Goal: Task Accomplishment & Management: Complete application form

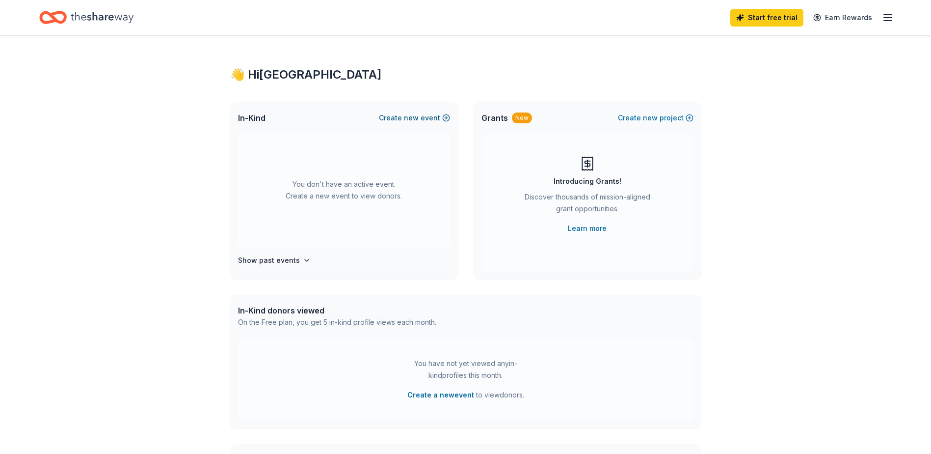
click at [415, 115] on span "new" at bounding box center [411, 118] width 15 height 12
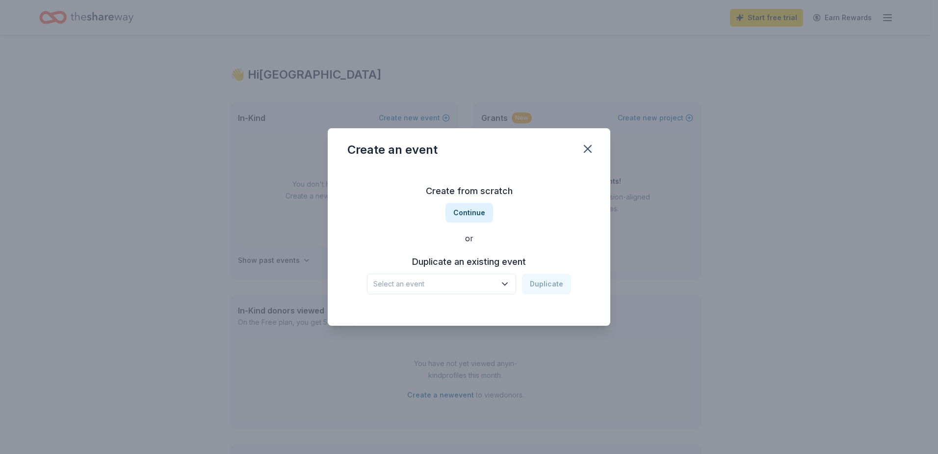
click at [442, 284] on span "Select an event" at bounding box center [435, 284] width 123 height 12
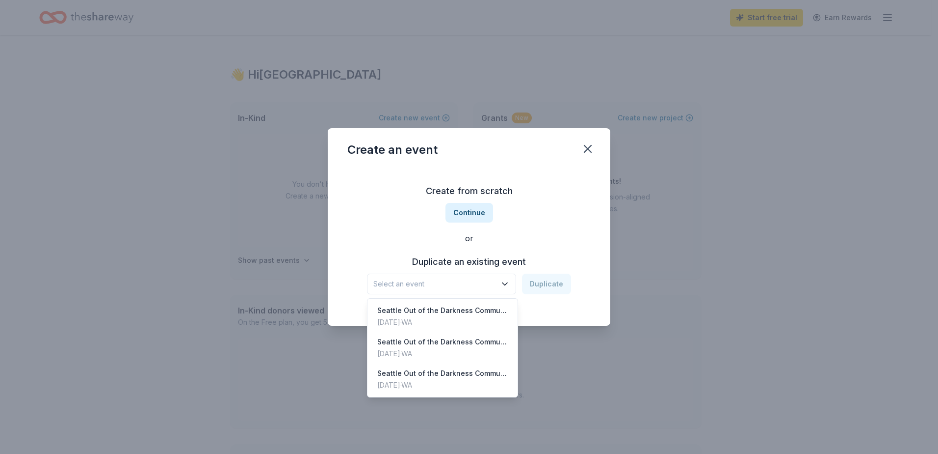
click at [372, 215] on div "Create from scratch Continue or Duplicate an existing event Select an event Dup…" at bounding box center [468, 238] width 243 height 142
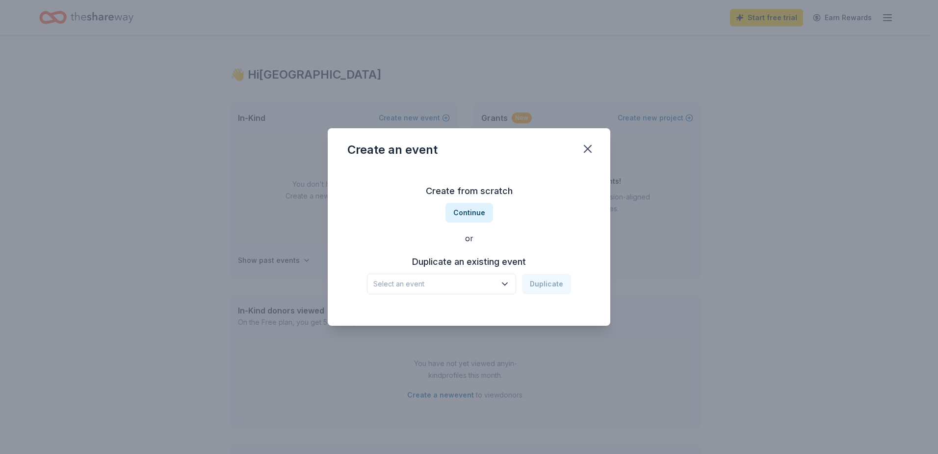
click at [462, 283] on span "Select an event" at bounding box center [435, 284] width 123 height 12
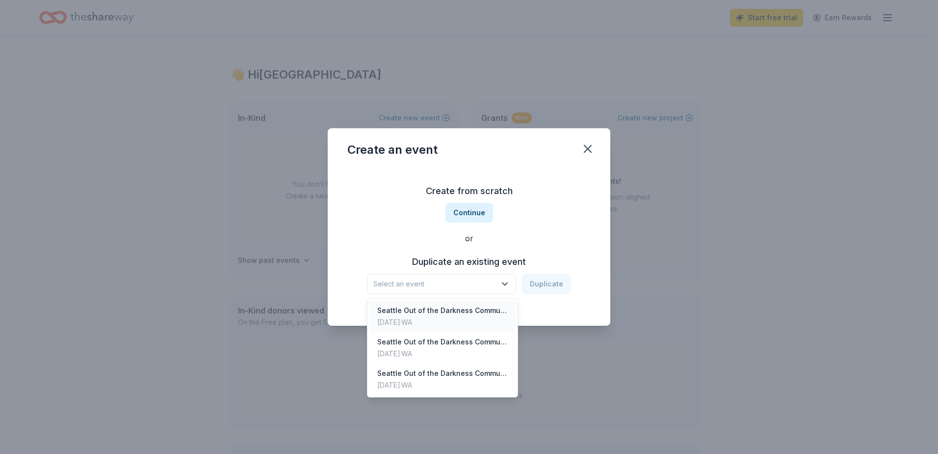
click at [454, 320] on div "Oct 13, 2024 · WA" at bounding box center [442, 322] width 131 height 12
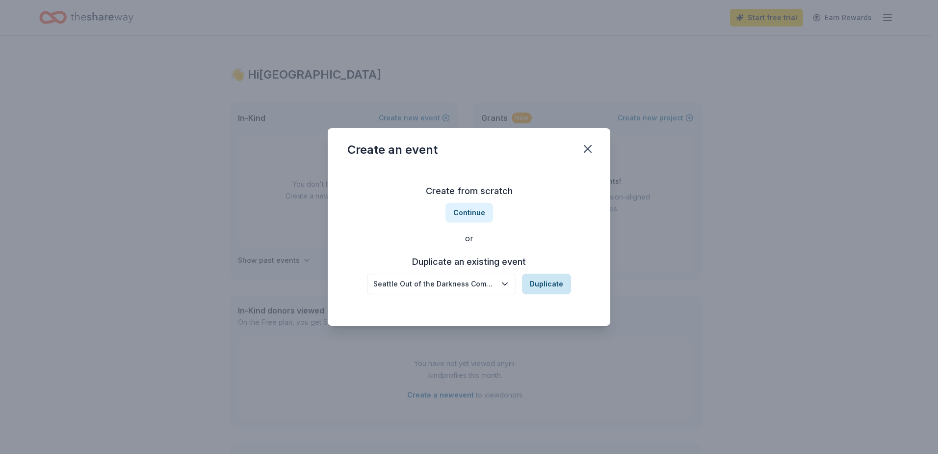
click at [548, 281] on button "Duplicate" at bounding box center [546, 283] width 49 height 21
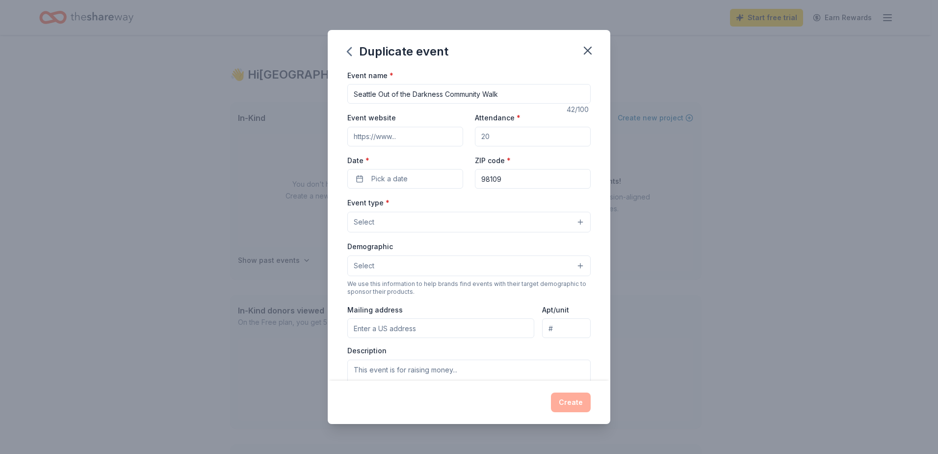
click at [509, 138] on input "Attendance *" at bounding box center [533, 137] width 116 height 20
type input "1000"
click at [428, 176] on button "Pick a date" at bounding box center [405, 179] width 116 height 20
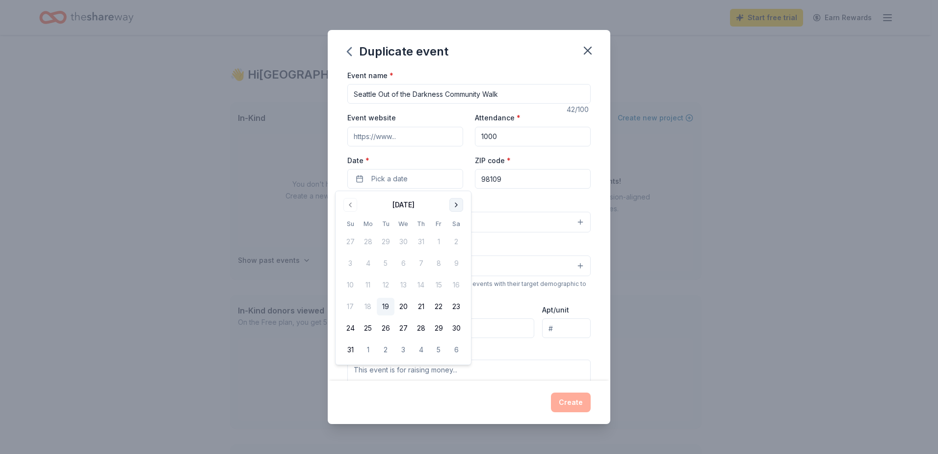
click at [451, 206] on button "Go to next month" at bounding box center [457, 205] width 14 height 14
click at [353, 286] on button "12" at bounding box center [351, 285] width 18 height 18
click at [412, 129] on input "Event website" at bounding box center [405, 137] width 116 height 20
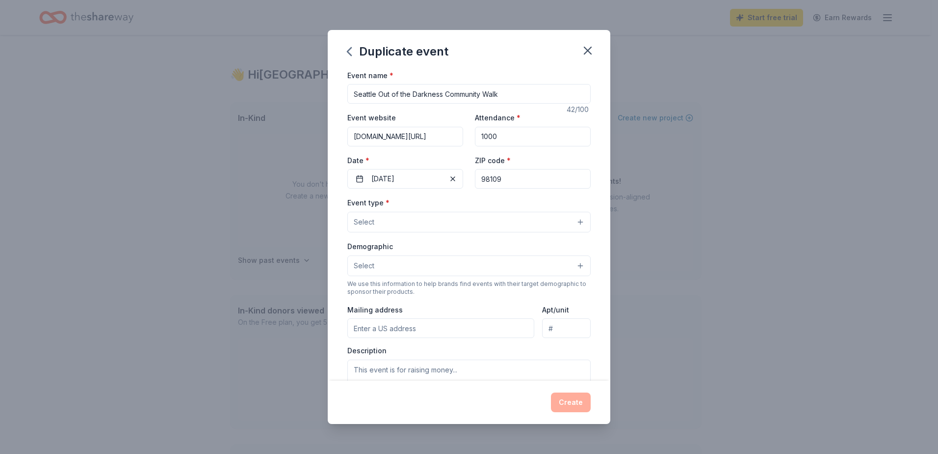
type input "www.afsp.org/seattle"
click at [426, 159] on label "Date *" at bounding box center [405, 161] width 116 height 10
click at [426, 169] on button "10/12/2025" at bounding box center [405, 179] width 116 height 20
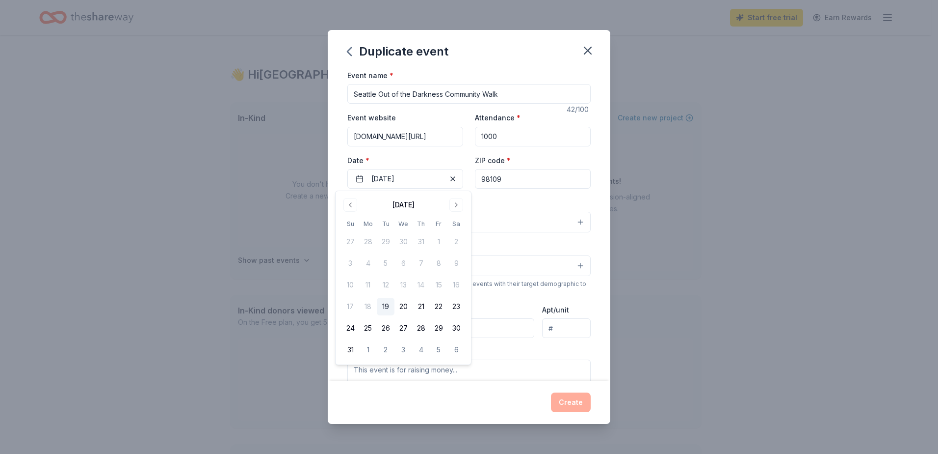
click at [508, 199] on div "Event type * Select" at bounding box center [468, 214] width 243 height 36
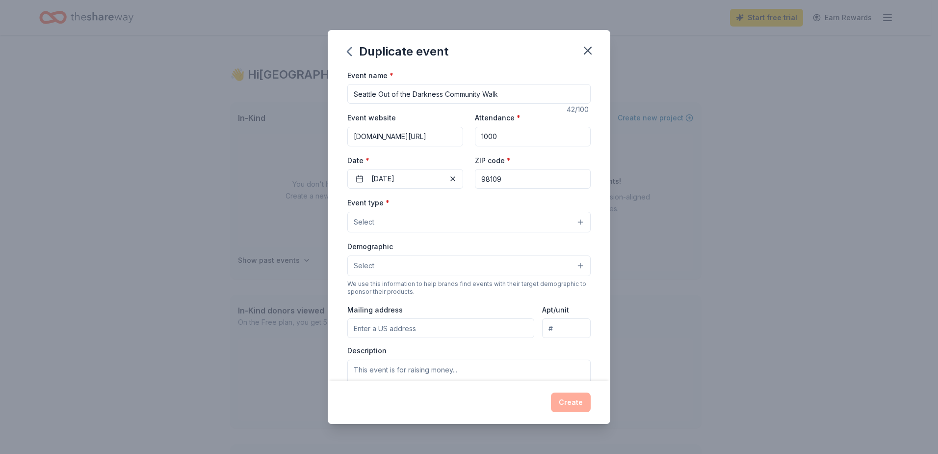
click at [516, 220] on button "Select" at bounding box center [468, 222] width 243 height 21
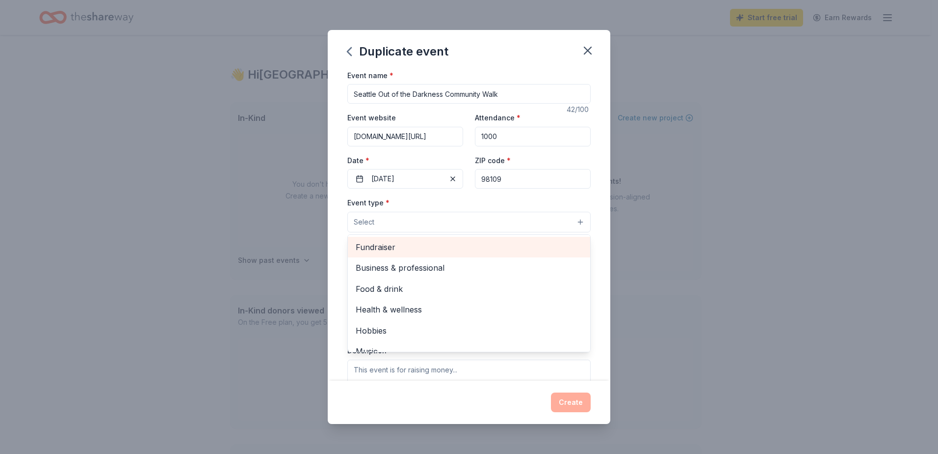
click at [455, 243] on span "Fundraiser" at bounding box center [469, 247] width 227 height 13
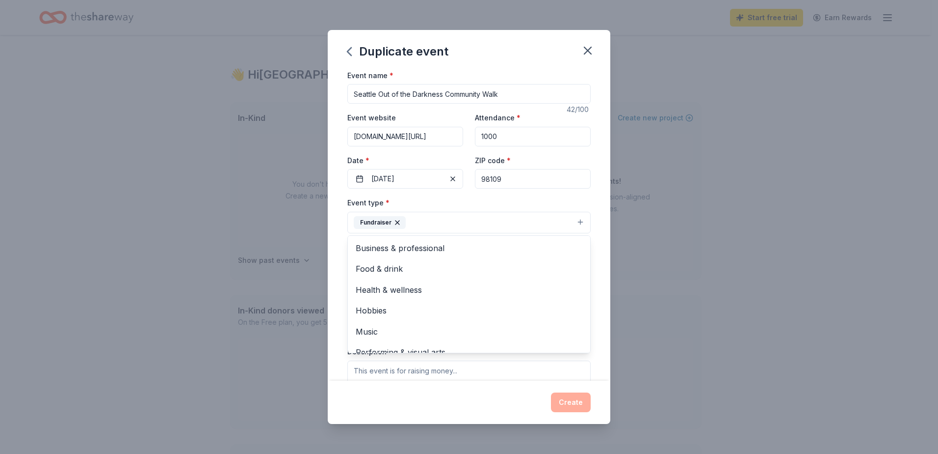
click at [590, 241] on div "Event name * Seattle Out of the Darkness Community Walk 42 /100 Event website w…" at bounding box center [469, 225] width 283 height 312
click at [472, 236] on div "Event type * Fundraiser Demographic Select We use this information to help bran…" at bounding box center [468, 300] width 243 height 208
click at [479, 223] on button "Fundraiser" at bounding box center [468, 223] width 243 height 22
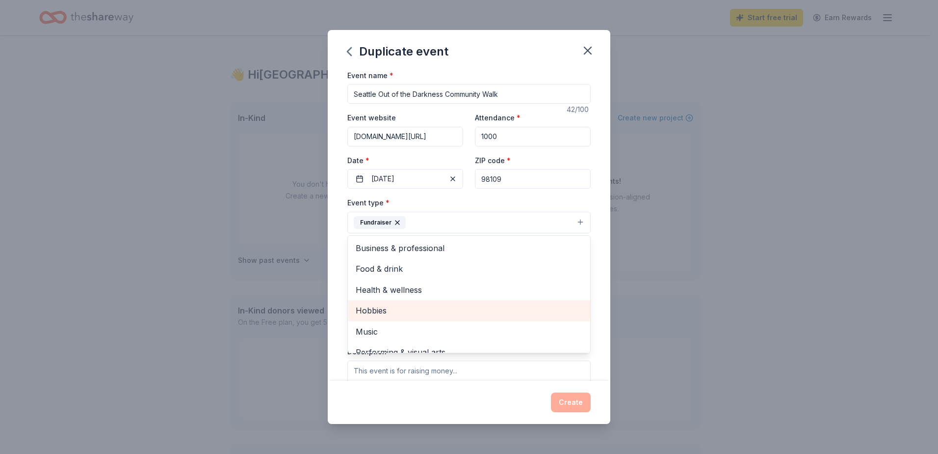
scroll to position [12, 0]
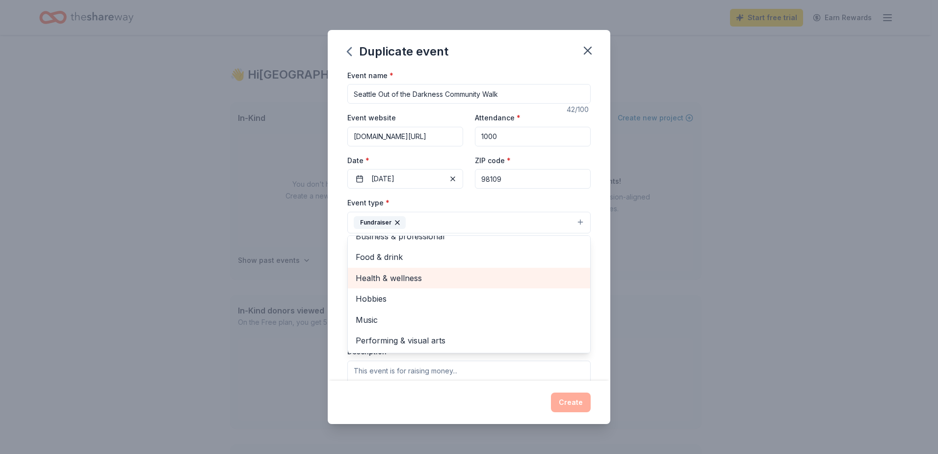
click at [469, 281] on span "Health & wellness" at bounding box center [469, 277] width 227 height 13
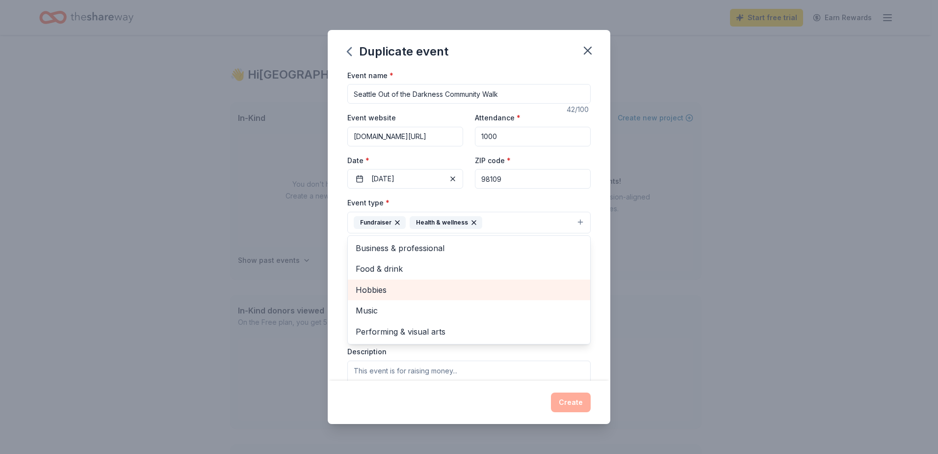
scroll to position [0, 0]
click at [598, 277] on div "Event name * Seattle Out of the Darkness Community Walk 42 /100 Event website w…" at bounding box center [469, 225] width 283 height 312
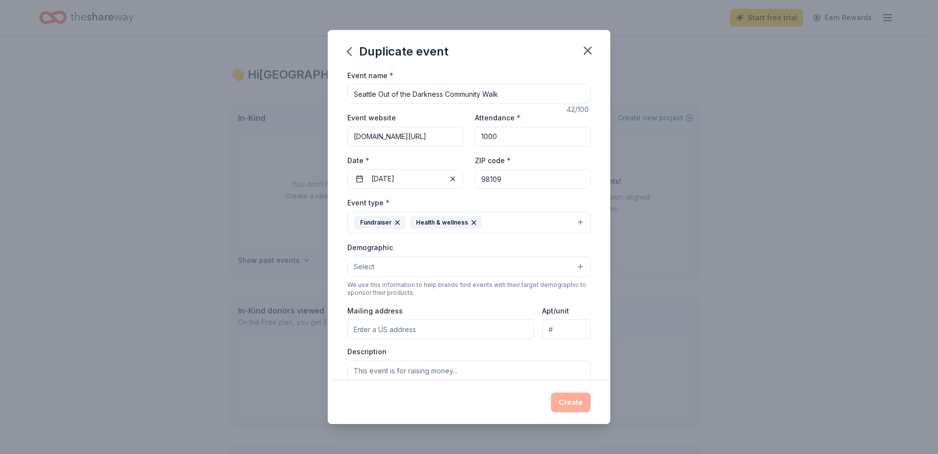
click at [424, 268] on button "Select" at bounding box center [468, 266] width 243 height 21
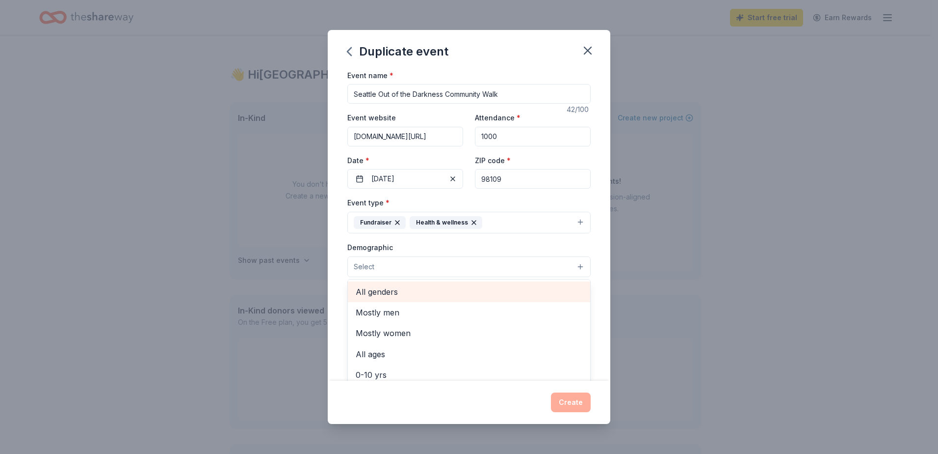
click at [417, 294] on span "All genders" at bounding box center [469, 291] width 227 height 13
click at [415, 287] on span "All ages" at bounding box center [469, 284] width 227 height 13
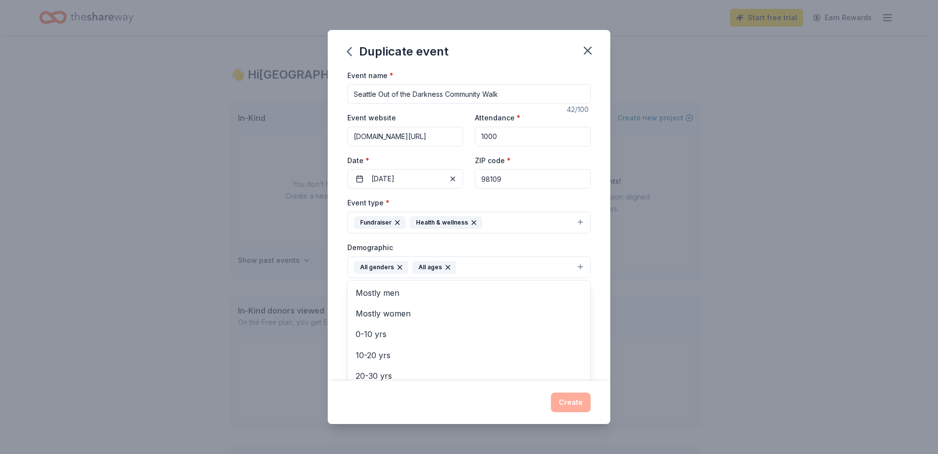
click at [587, 288] on div "Event name * Seattle Out of the Darkness Community Walk 42 /100 Event website w…" at bounding box center [469, 225] width 283 height 312
click at [437, 326] on input "Mailing address" at bounding box center [440, 330] width 187 height 20
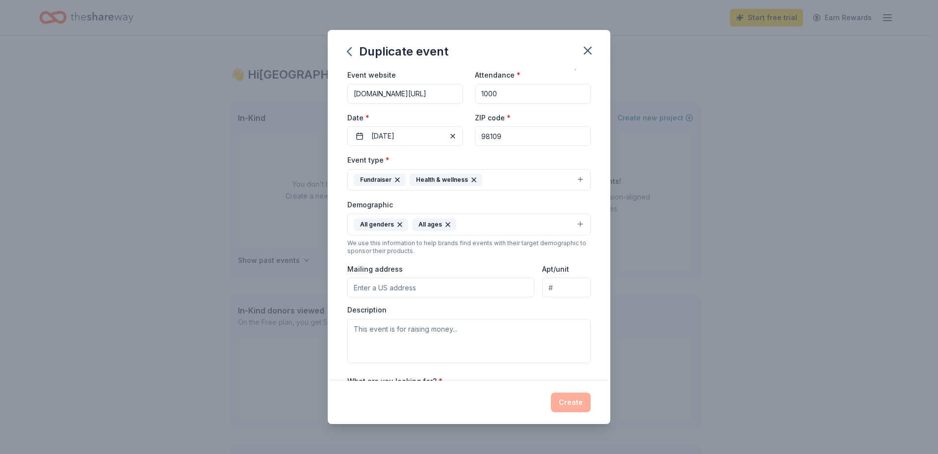
scroll to position [98, 0]
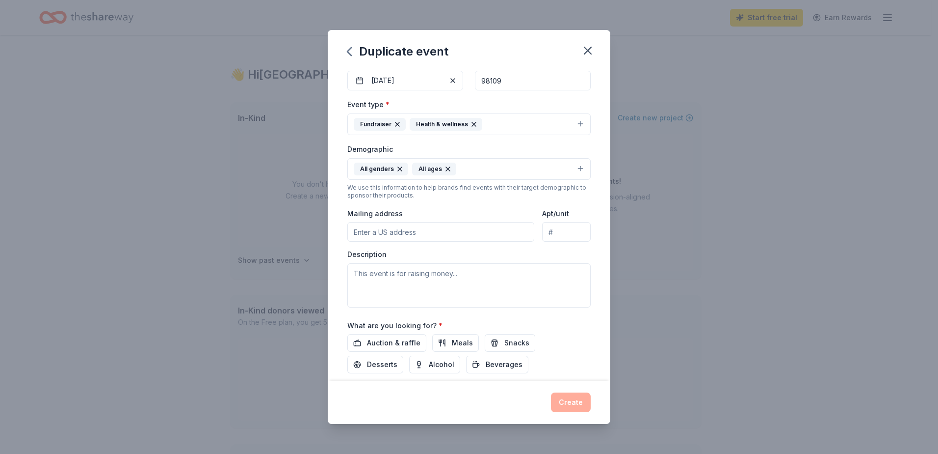
type input "8751 PALATINE AVE NE"
click at [516, 250] on div "Description" at bounding box center [468, 278] width 243 height 58
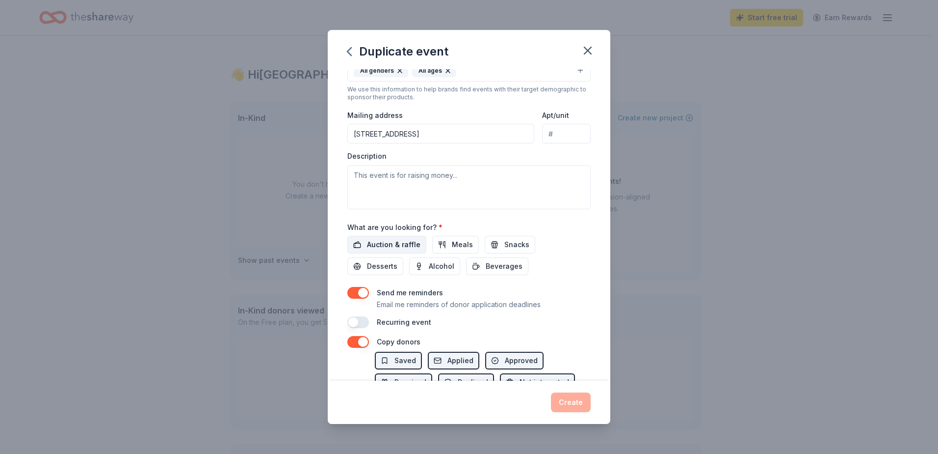
click at [392, 243] on span "Auction & raffle" at bounding box center [393, 245] width 53 height 12
click at [546, 245] on div "Auction & raffle Meals Snacks Desserts Alcohol Beverages" at bounding box center [468, 255] width 243 height 39
click at [358, 292] on button "button" at bounding box center [358, 293] width 22 height 12
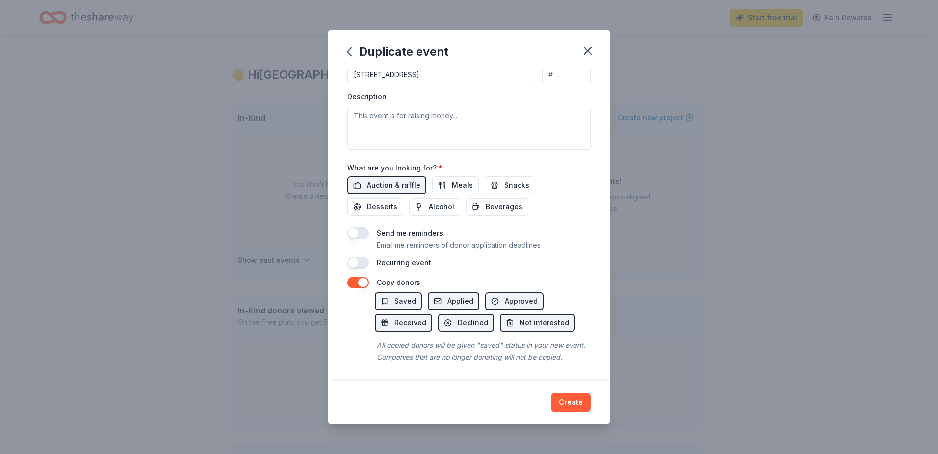
scroll to position [267, 0]
click at [360, 257] on button "button" at bounding box center [358, 263] width 22 height 12
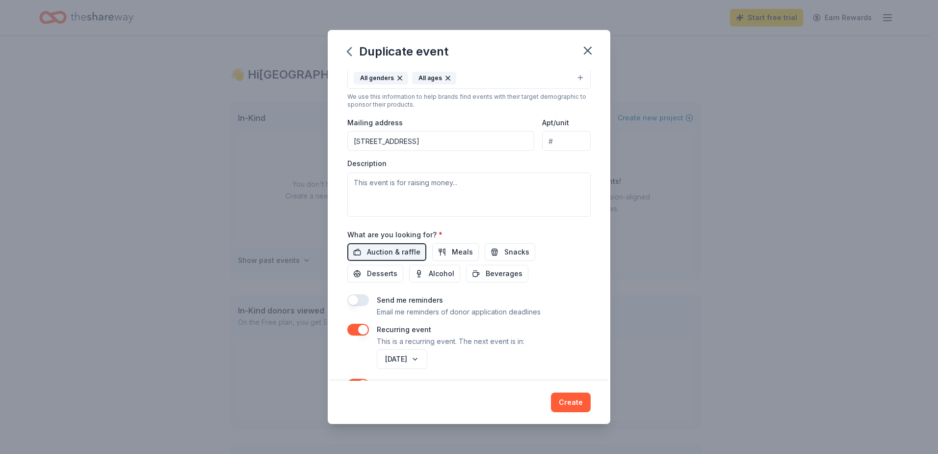
scroll to position [196, 0]
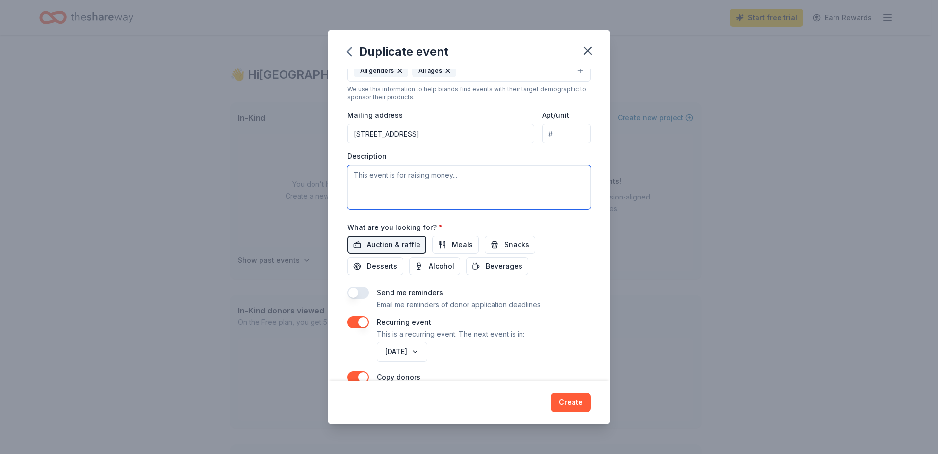
click at [487, 191] on textarea at bounding box center [468, 187] width 243 height 44
click at [498, 193] on textarea at bounding box center [468, 187] width 243 height 44
paste textarea "The AFSP Out of the Darkness Walk is a celebration of community. It is a day of…"
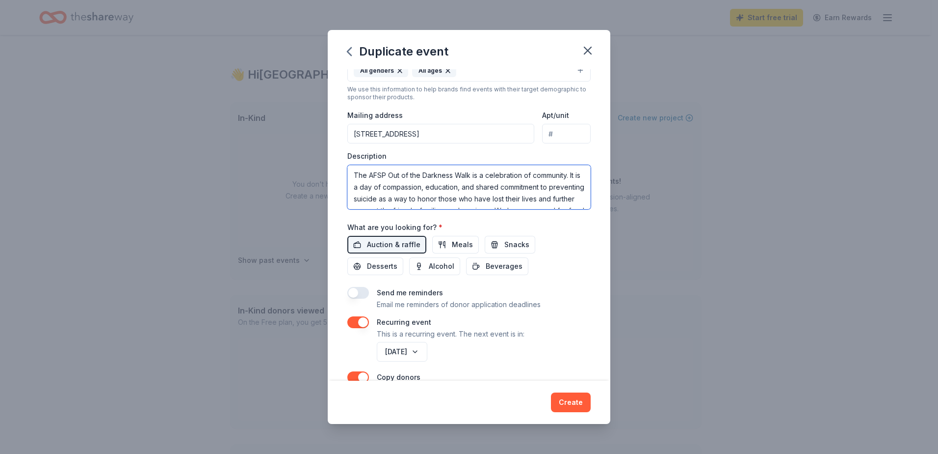
scroll to position [77, 0]
type textarea "The AFSP Out of the Darkness Walk is a celebration of community. It is a day of…"
click at [585, 251] on div "Event name * Seattle Out of the Darkness Community Walk 42 /100 Event website w…" at bounding box center [469, 225] width 283 height 312
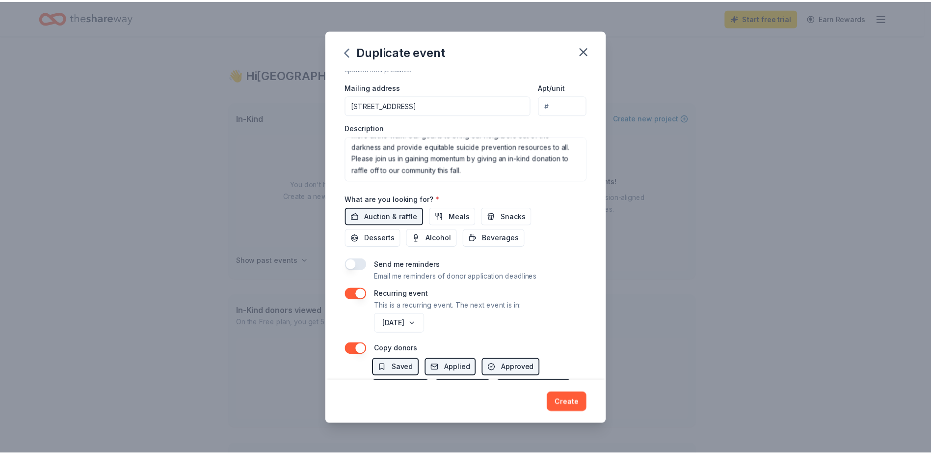
scroll to position [303, 0]
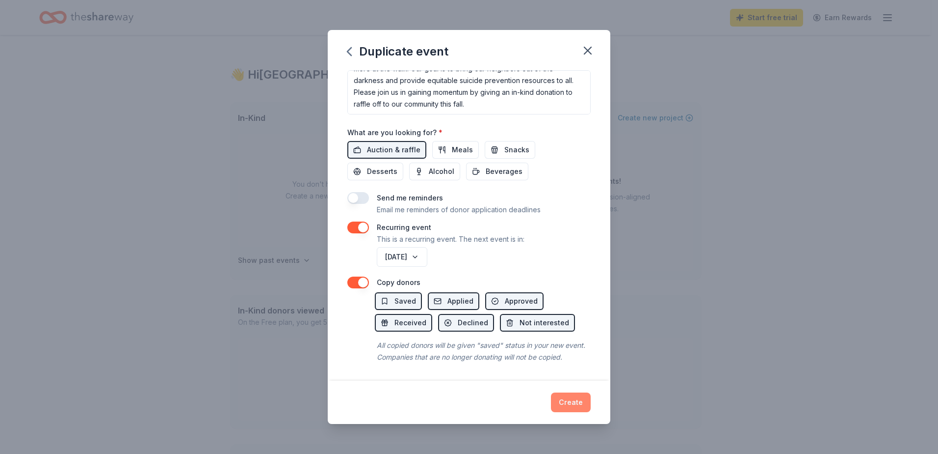
click at [578, 401] on button "Create" at bounding box center [571, 402] width 40 height 20
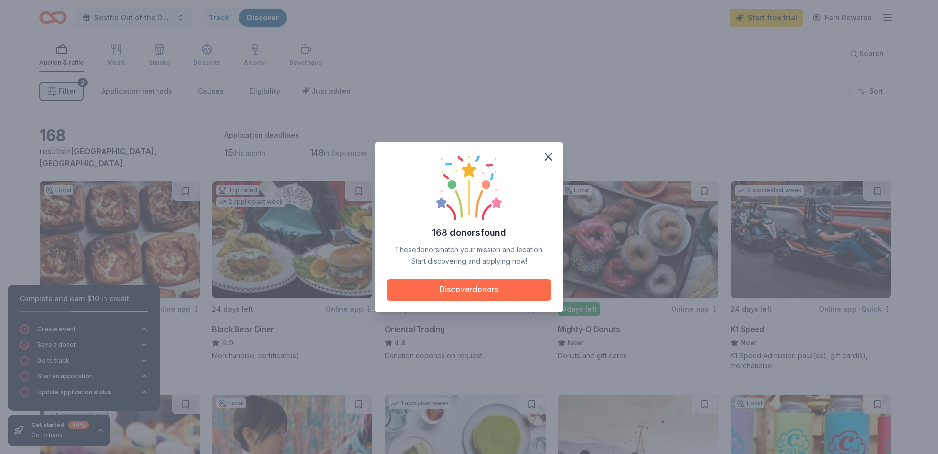
click at [473, 287] on button "Discover donors" at bounding box center [469, 290] width 165 height 22
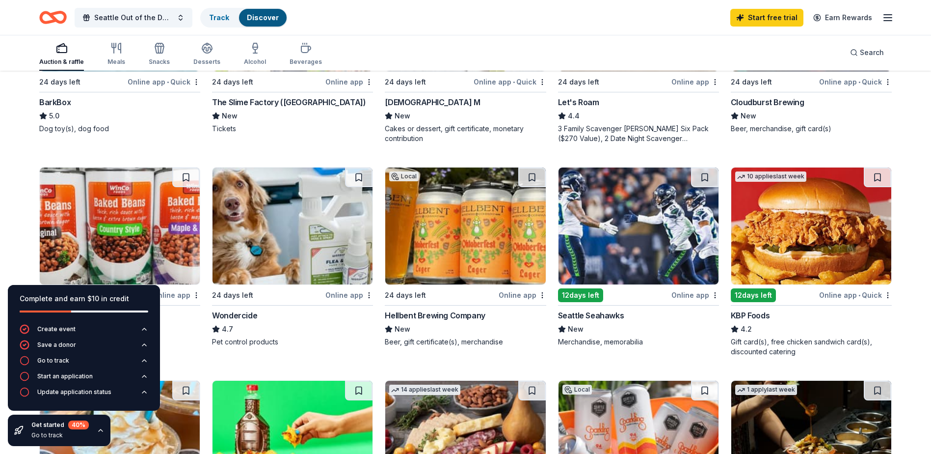
scroll to position [442, 0]
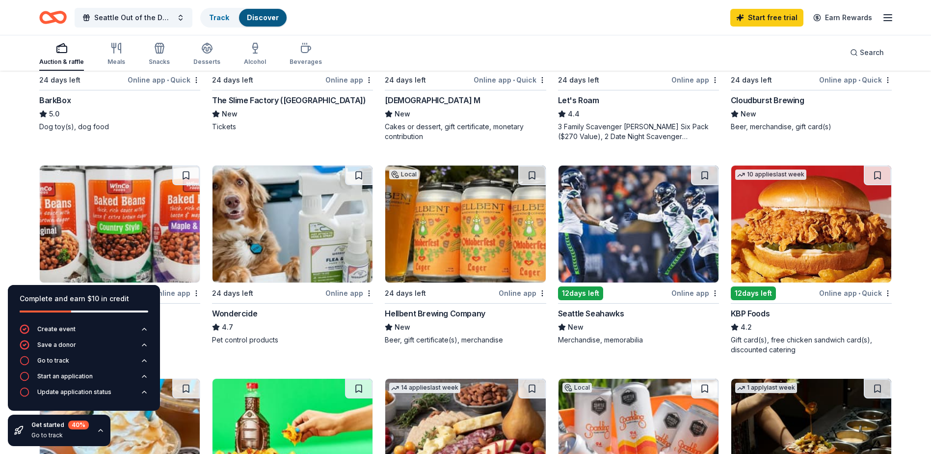
click at [598, 313] on div "Seattle Seahawks" at bounding box center [591, 313] width 66 height 12
click at [453, 314] on div "Hellbent Brewing Company" at bounding box center [435, 313] width 100 height 12
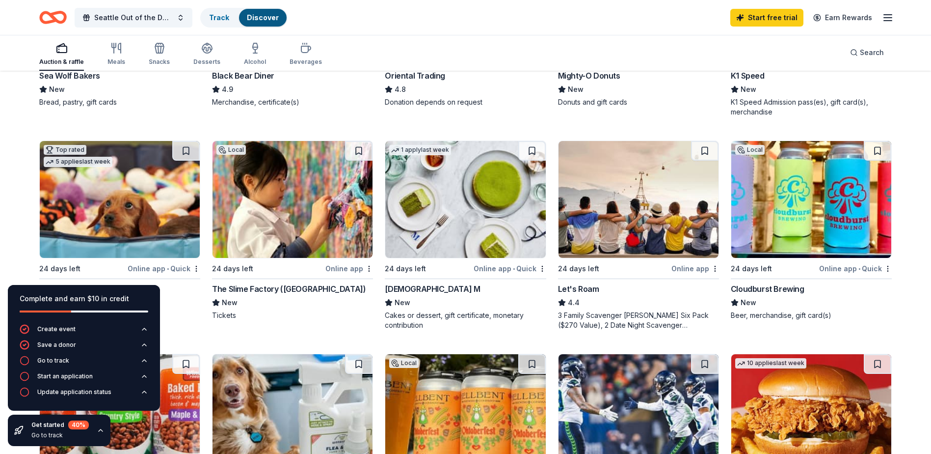
scroll to position [294, 0]
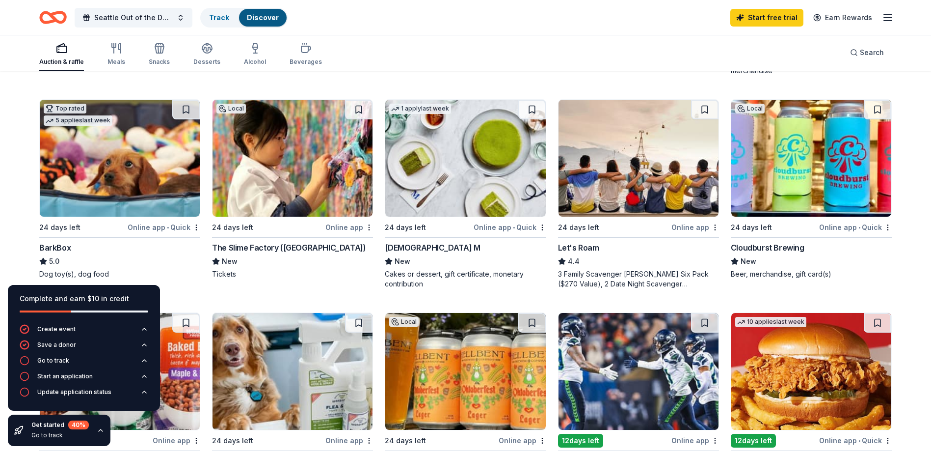
click at [43, 243] on div "BarkBox" at bounding box center [54, 247] width 31 height 12
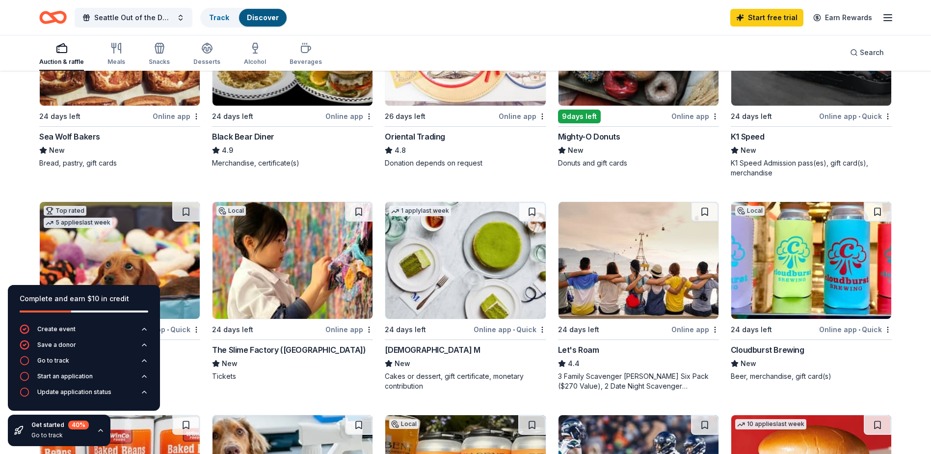
scroll to position [49, 0]
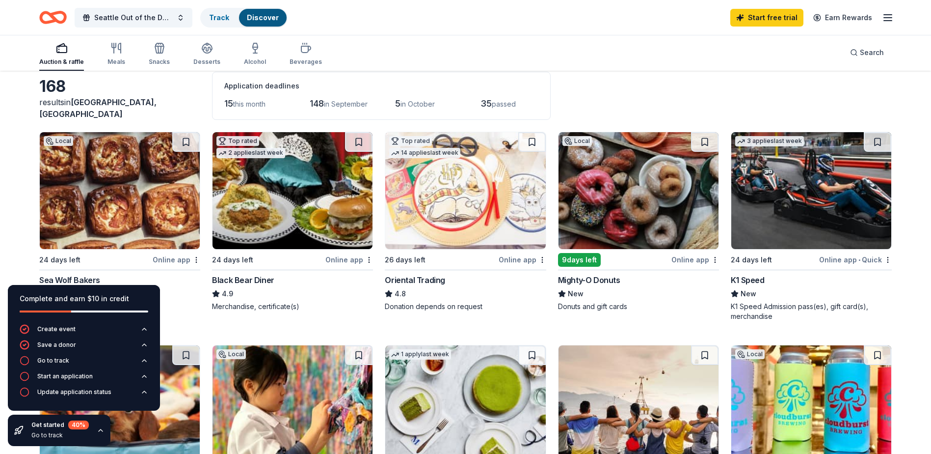
click at [80, 276] on div "Sea Wolf Bakers" at bounding box center [69, 280] width 61 height 12
click at [597, 281] on div "Mighty-O Donuts" at bounding box center [589, 280] width 62 height 12
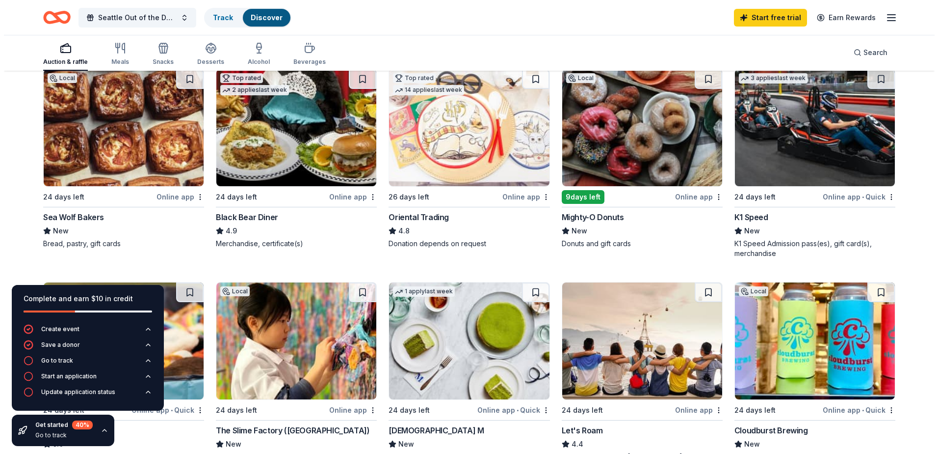
scroll to position [0, 0]
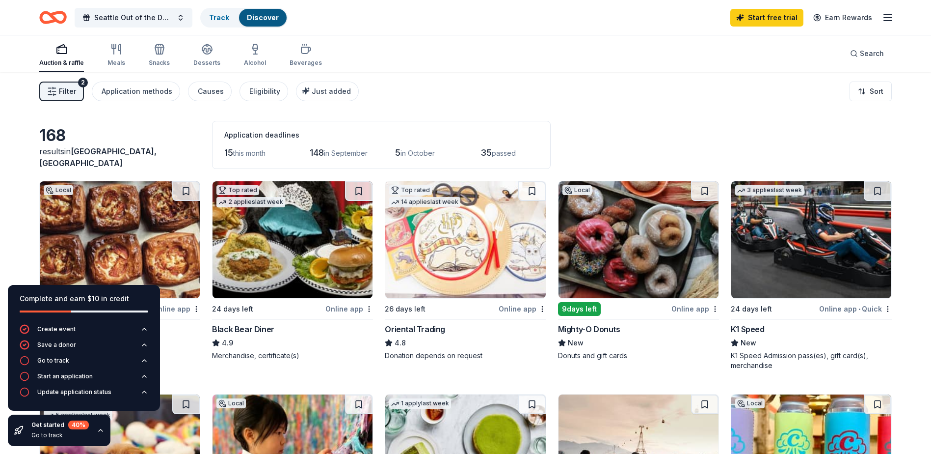
click at [49, 86] on icon "button" at bounding box center [52, 91] width 10 height 10
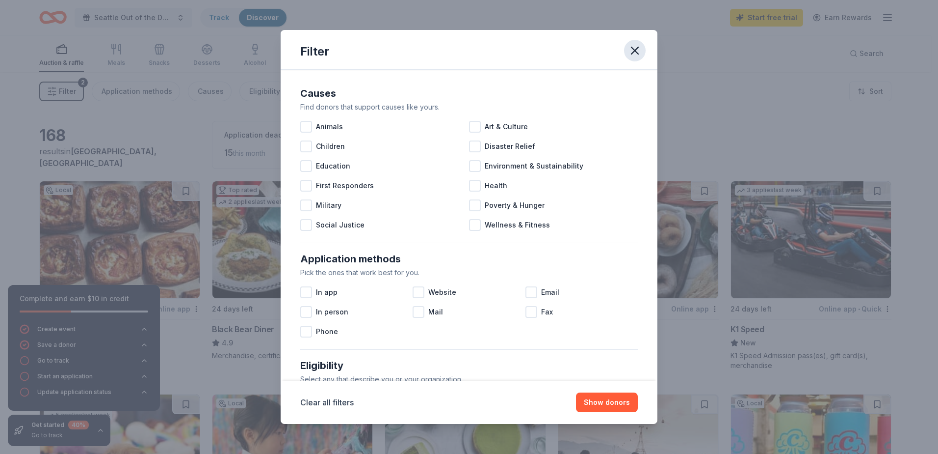
click at [630, 53] on icon "button" at bounding box center [635, 51] width 14 height 14
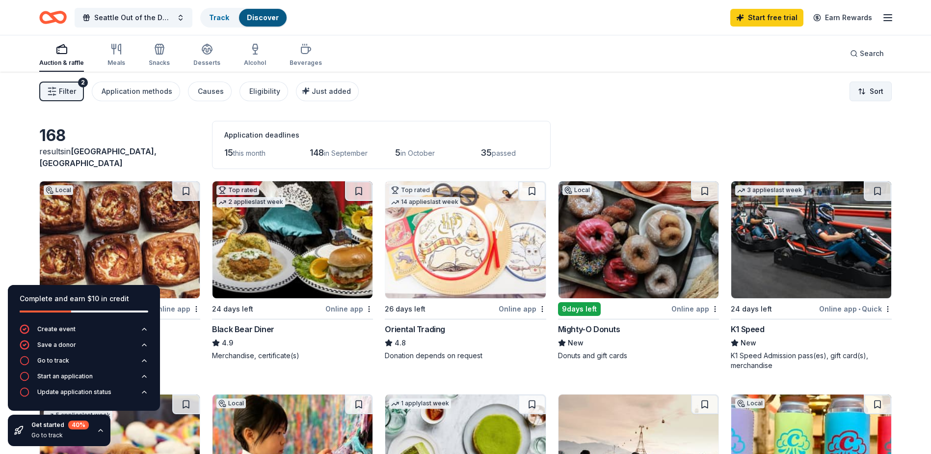
click at [891, 90] on html "Seattle Out of the Darkness Community Walk Track Discover Start free trial Earn…" at bounding box center [465, 227] width 931 height 454
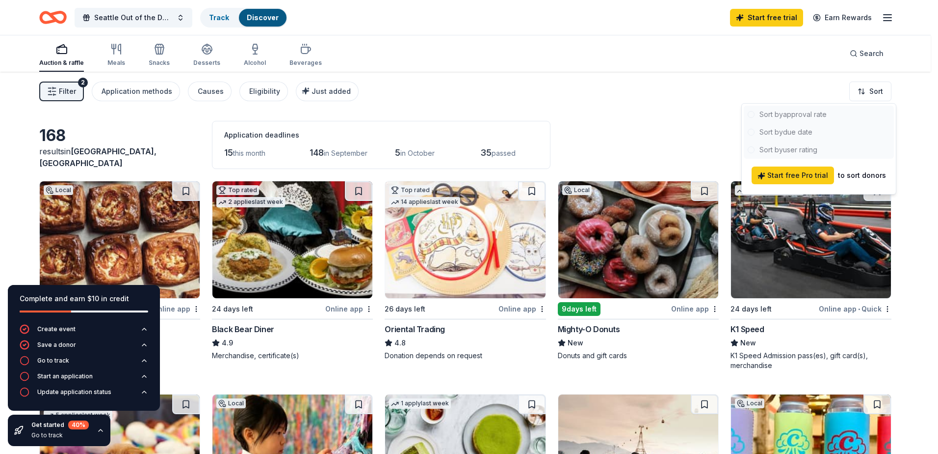
click at [670, 113] on html "Seattle Out of the Darkness Community Walk Track Discover Start free trial Earn…" at bounding box center [469, 227] width 938 height 454
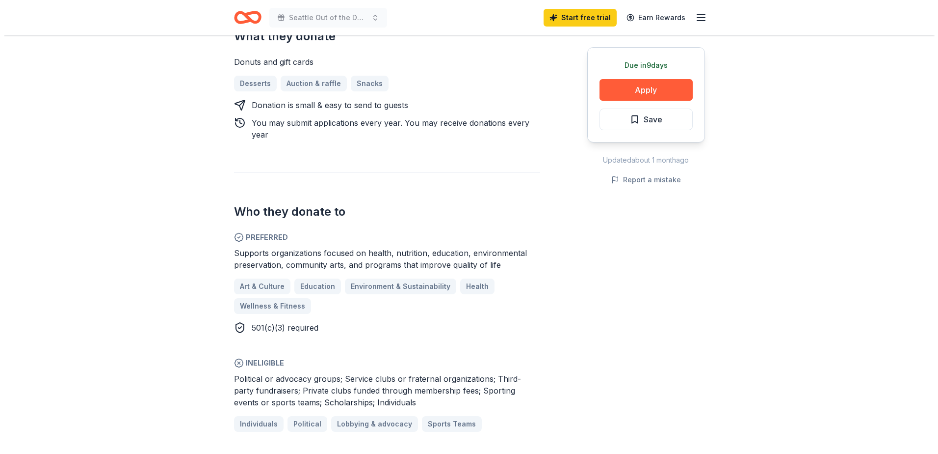
scroll to position [442, 0]
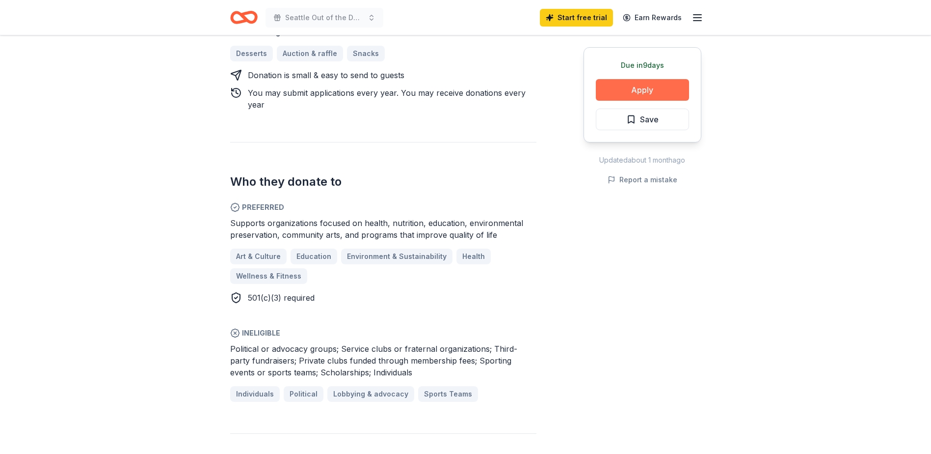
click at [653, 92] on button "Apply" at bounding box center [642, 90] width 93 height 22
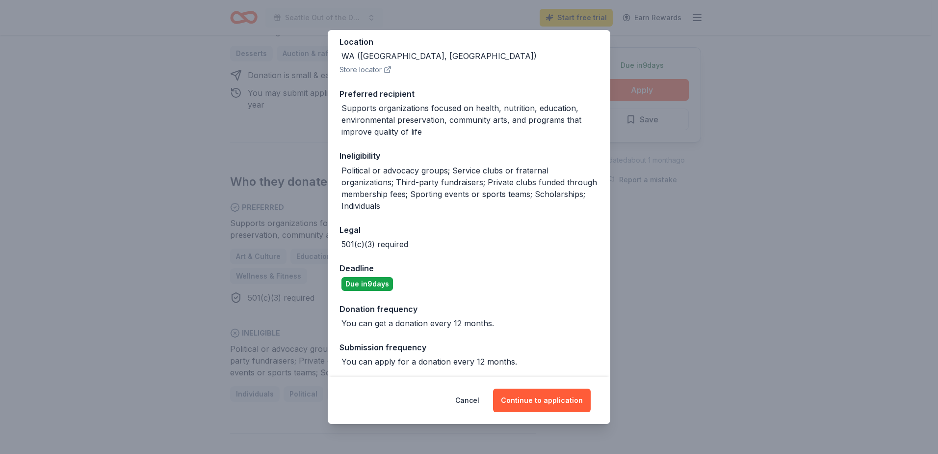
scroll to position [115, 0]
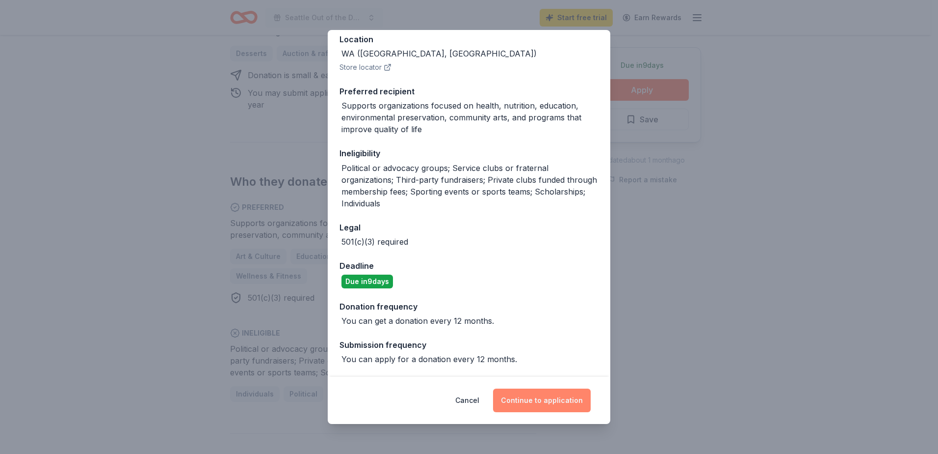
click at [563, 396] on button "Continue to application" at bounding box center [542, 400] width 98 height 24
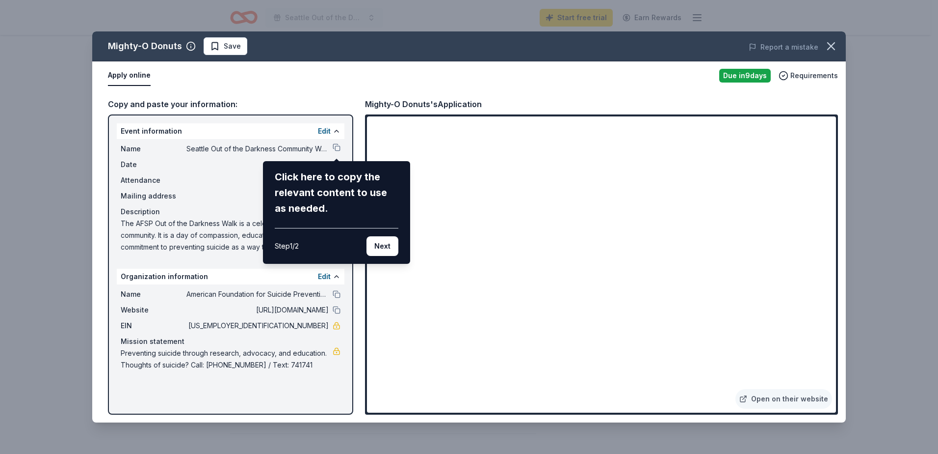
click at [336, 148] on div "Mighty-O Donuts Save Report a mistake Apply online Due in 9 days Requirements C…" at bounding box center [469, 226] width 754 height 391
click at [338, 147] on div "Mighty-O Donuts Save Report a mistake Apply online Due in 9 days Requirements C…" at bounding box center [469, 226] width 754 height 391
click at [381, 248] on button "Next" at bounding box center [383, 246] width 32 height 20
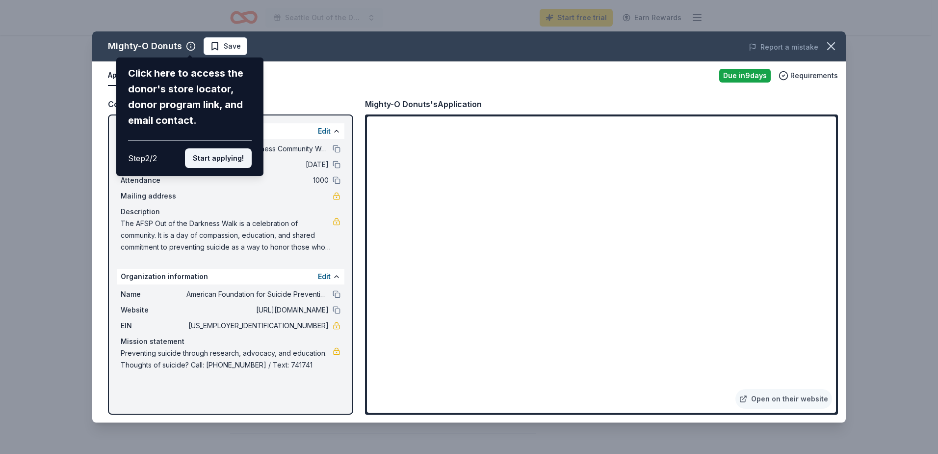
click at [225, 156] on button "Start applying!" at bounding box center [218, 158] width 67 height 20
